Goal: Task Accomplishment & Management: Complete application form

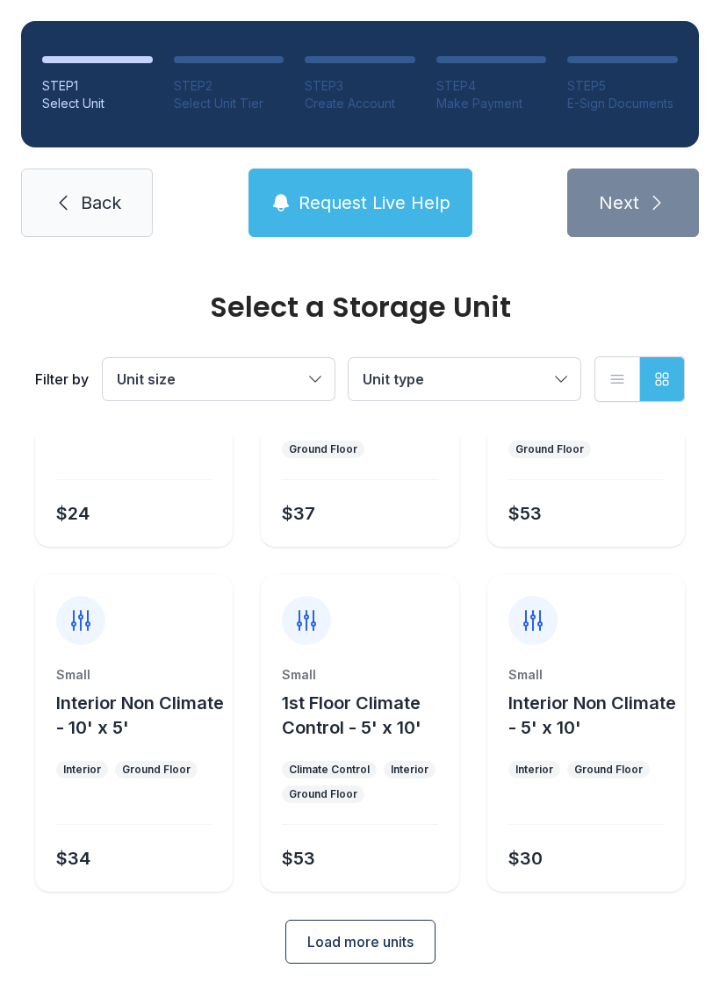
scroll to position [209, 0]
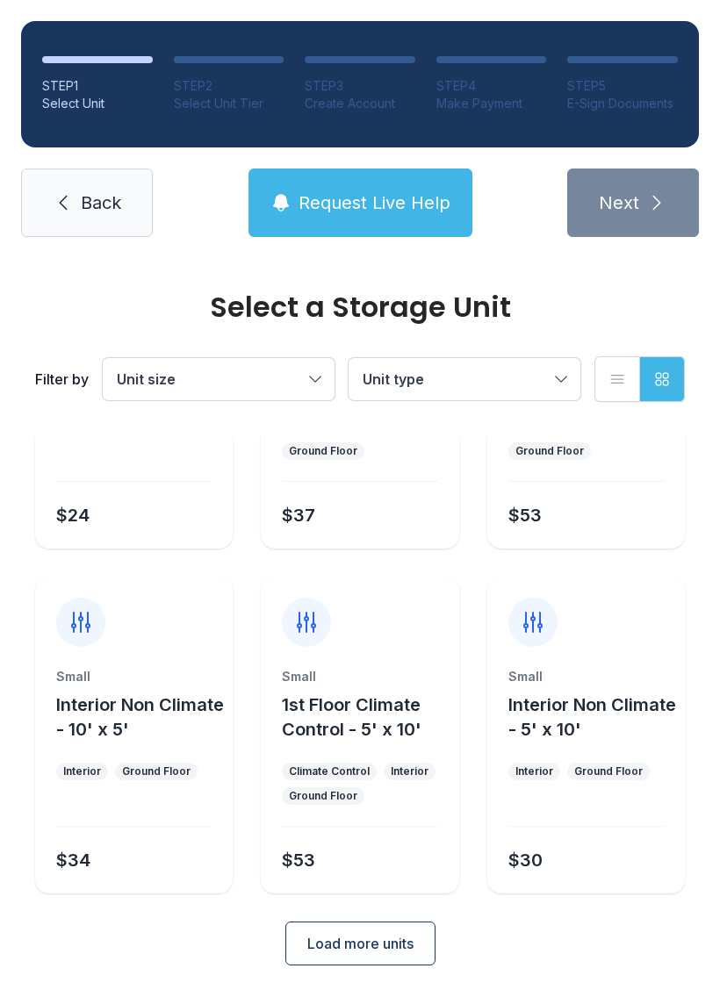
click at [402, 202] on span "Request Live Help" at bounding box center [374, 202] width 152 height 25
click at [96, 212] on span "Back" at bounding box center [101, 202] width 40 height 25
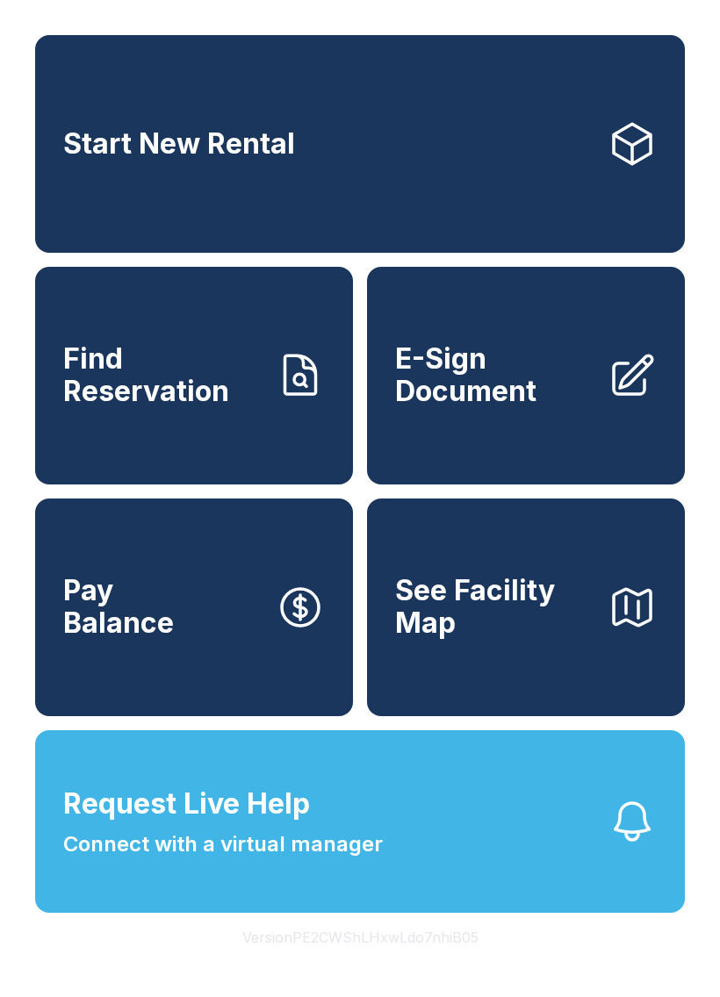
click at [617, 400] on icon at bounding box center [631, 375] width 49 height 49
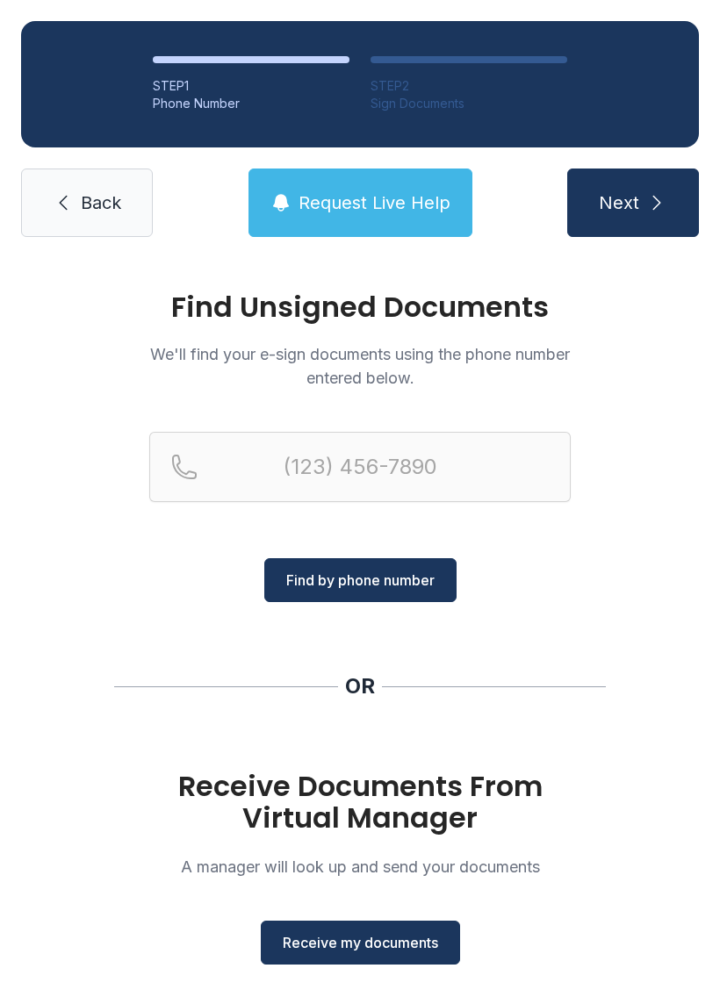
click at [384, 937] on span "Receive my documents" at bounding box center [360, 942] width 155 height 21
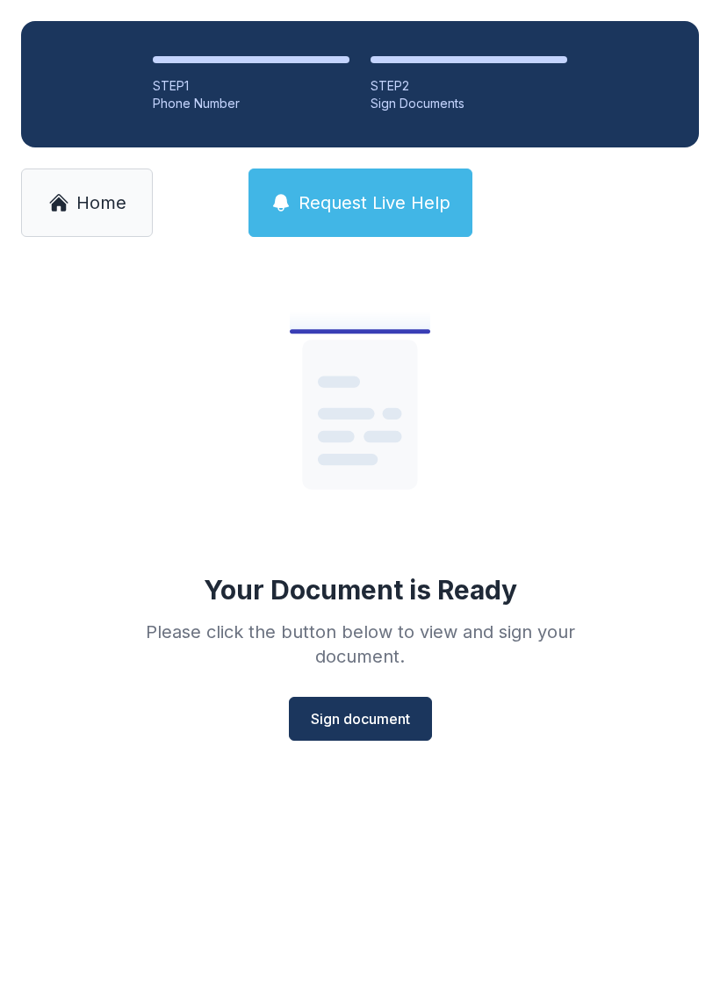
click at [392, 719] on span "Sign document" at bounding box center [360, 718] width 99 height 21
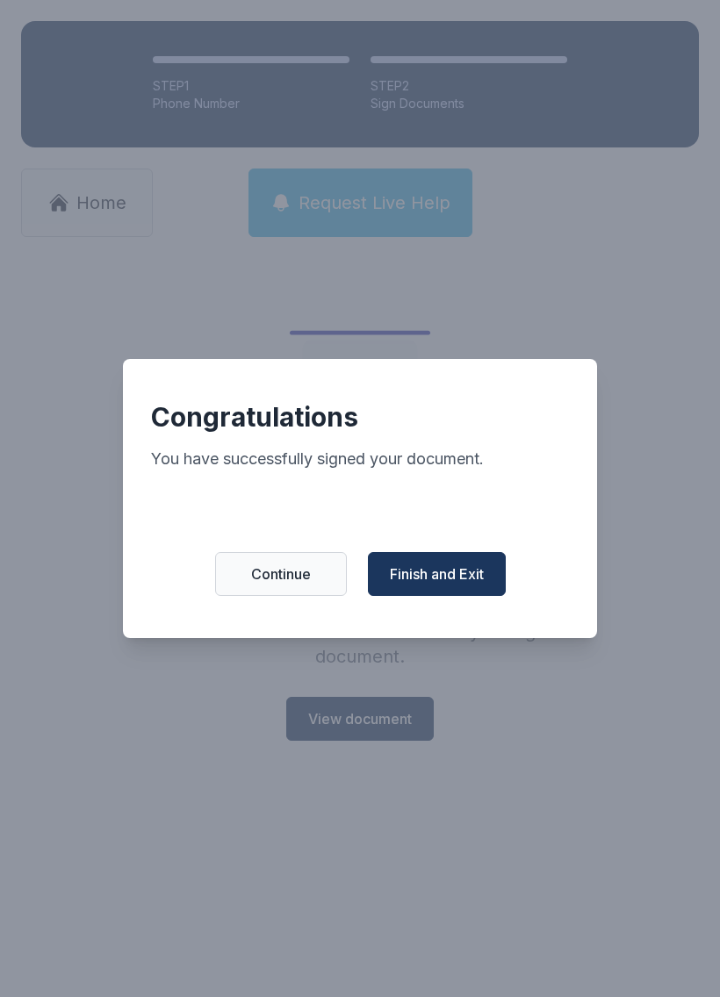
click at [457, 572] on span "Finish and Exit" at bounding box center [437, 574] width 94 height 21
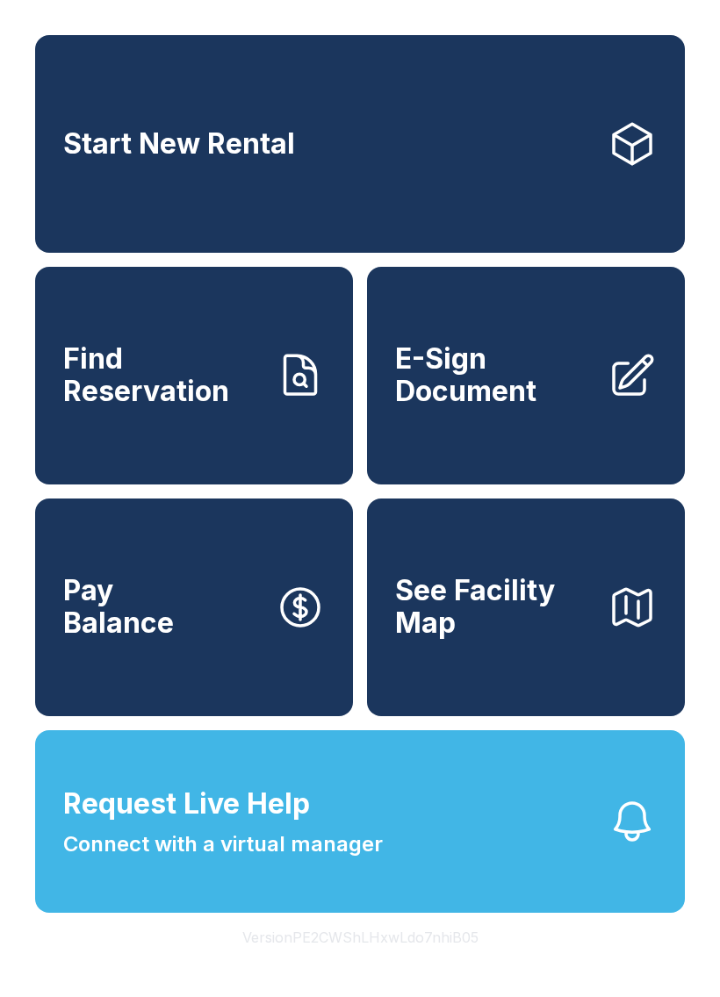
click at [308, 860] on span "Connect with a virtual manager" at bounding box center [223, 845] width 320 height 32
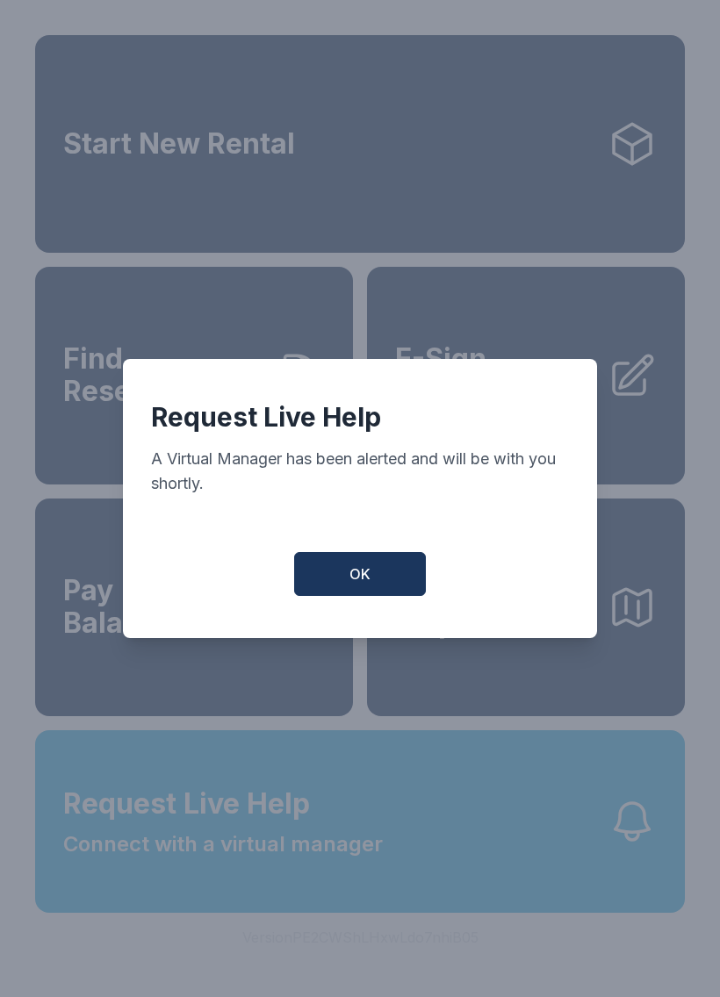
click at [351, 574] on span "OK" at bounding box center [359, 574] width 21 height 21
